Goal: Task Accomplishment & Management: Use online tool/utility

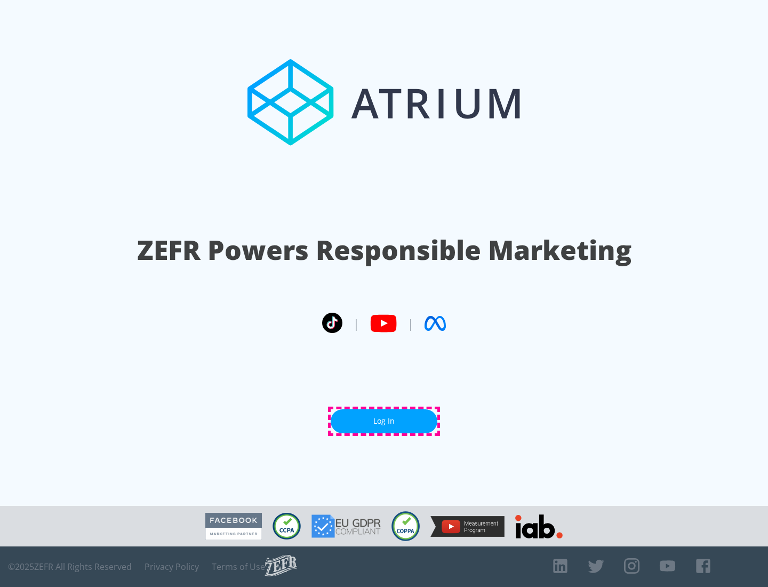
click at [384, 421] on link "Log In" at bounding box center [384, 421] width 107 height 24
